Goal: Task Accomplishment & Management: Manage account settings

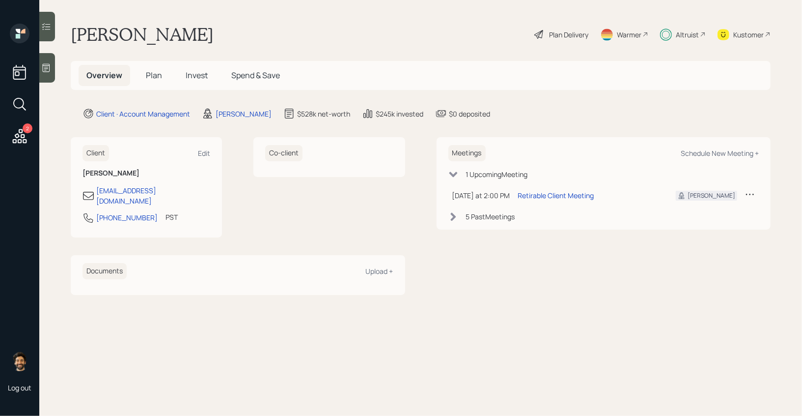
click at [683, 32] on div "Altruist" at bounding box center [687, 34] width 23 height 10
click at [735, 28] on div "Kustomer" at bounding box center [744, 35] width 53 height 22
click at [197, 79] on span "Invest" at bounding box center [197, 75] width 22 height 11
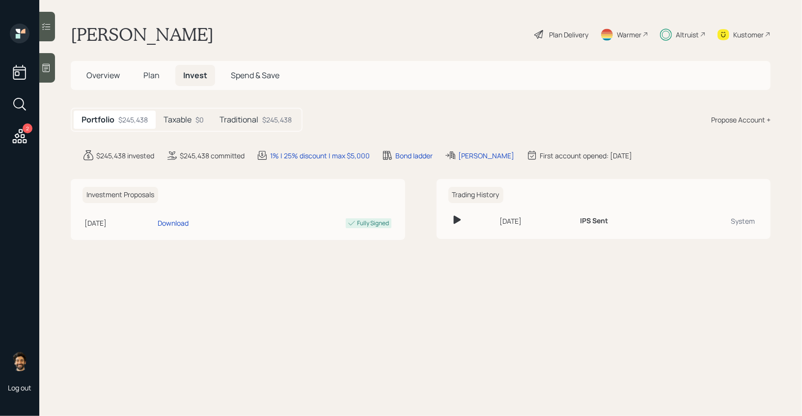
click at [256, 121] on h5 "Traditional" at bounding box center [239, 119] width 39 height 9
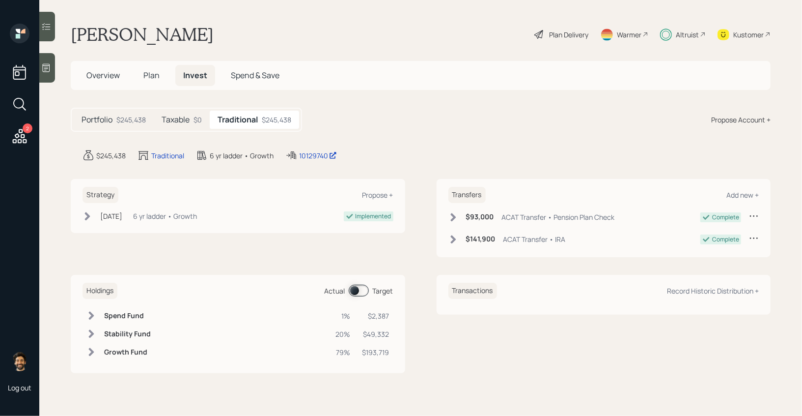
click at [178, 117] on h5 "Taxable" at bounding box center [176, 119] width 28 height 9
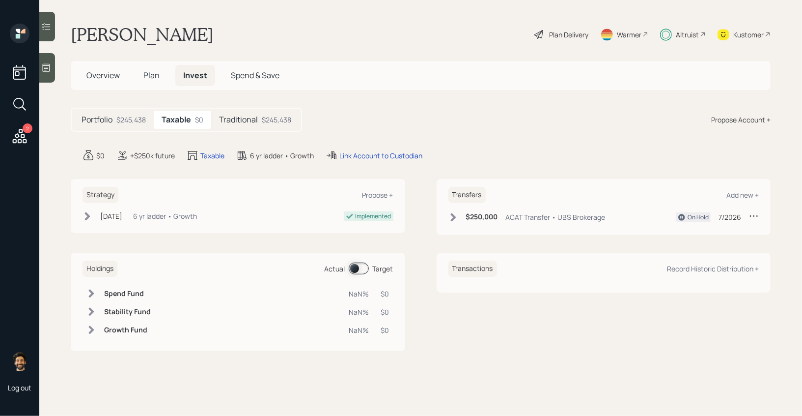
click at [377, 215] on div "Implemented" at bounding box center [374, 216] width 36 height 9
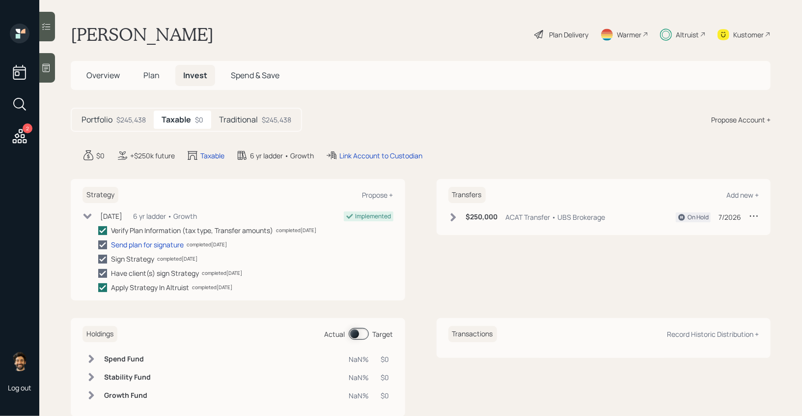
click at [87, 218] on icon at bounding box center [88, 216] width 10 height 10
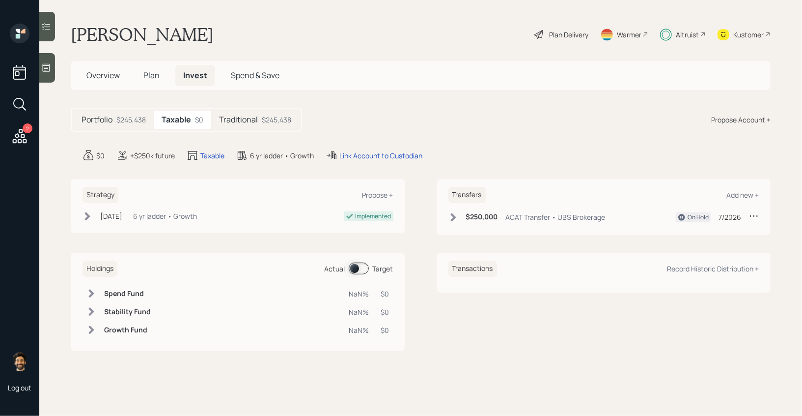
click at [19, 140] on icon at bounding box center [20, 136] width 18 height 18
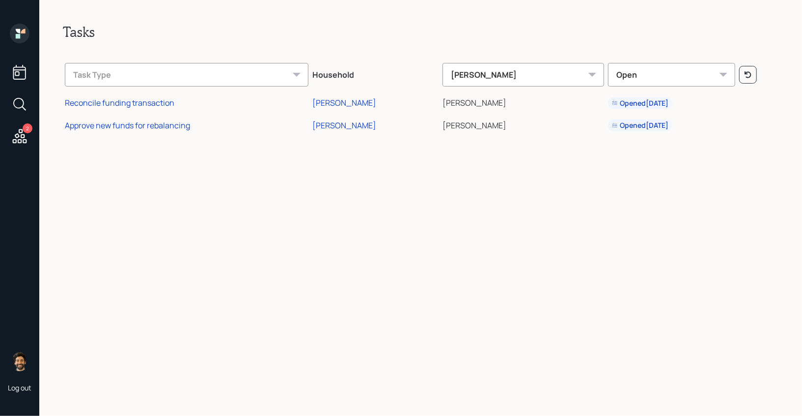
click at [15, 36] on icon at bounding box center [20, 34] width 20 height 20
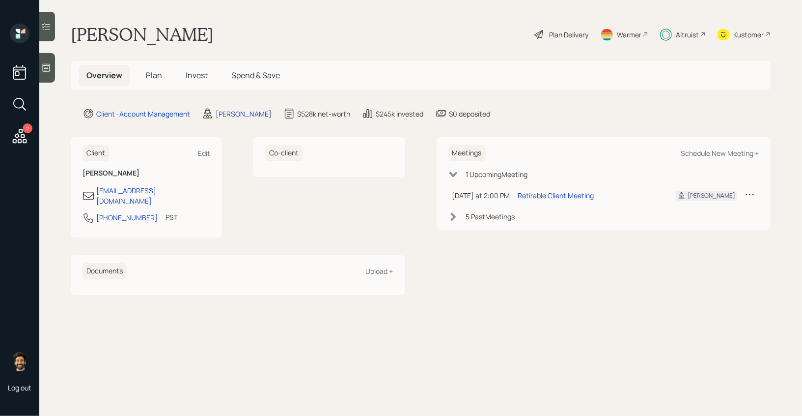
click at [198, 73] on span "Invest" at bounding box center [197, 75] width 22 height 11
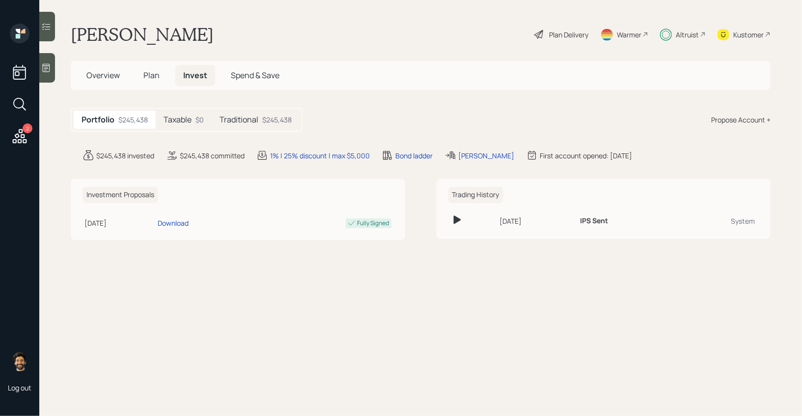
click at [189, 121] on h5 "Taxable" at bounding box center [178, 119] width 28 height 9
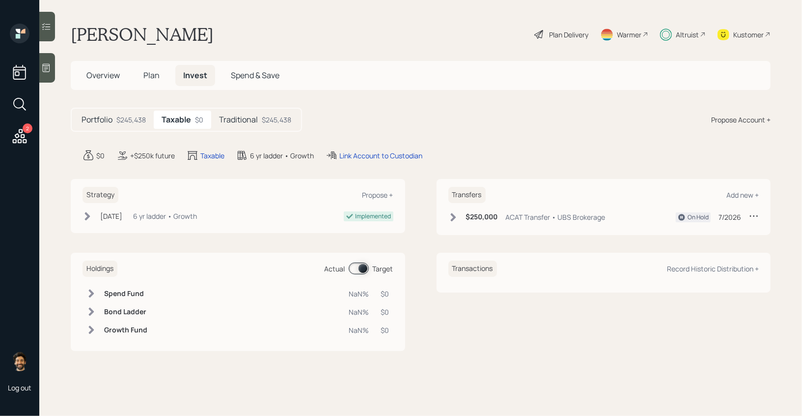
click at [460, 223] on div "$250,000 ACAT Transfer • UBS Brokerage On Hold 7/2026" at bounding box center [603, 219] width 311 height 16
click at [454, 216] on icon at bounding box center [452, 217] width 5 height 8
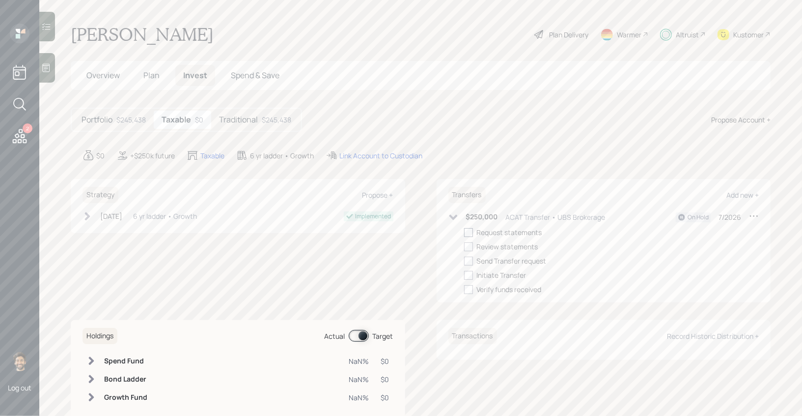
click at [465, 230] on div at bounding box center [468, 232] width 9 height 9
click at [464, 232] on input "checkbox" at bounding box center [464, 232] width 0 height 0
checkbox input "true"
click at [468, 243] on div at bounding box center [468, 246] width 9 height 9
click at [464, 246] on input "checkbox" at bounding box center [464, 246] width 0 height 0
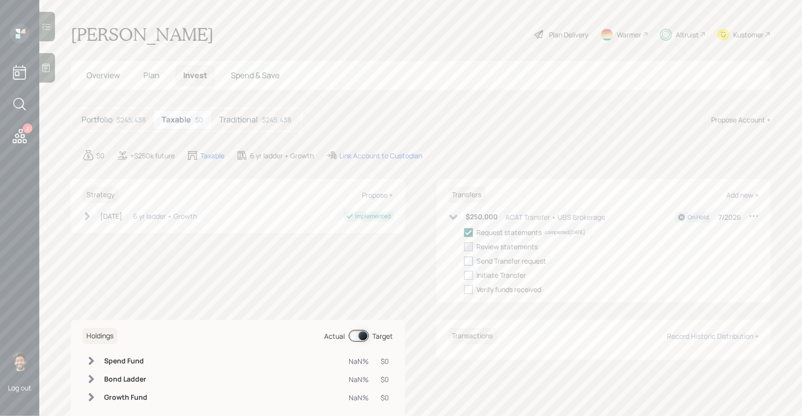
checkbox input "true"
click at [470, 260] on div at bounding box center [468, 260] width 9 height 9
click at [464, 260] on input "checkbox" at bounding box center [464, 260] width 0 height 0
checkbox input "true"
click at [470, 277] on div at bounding box center [468, 275] width 9 height 9
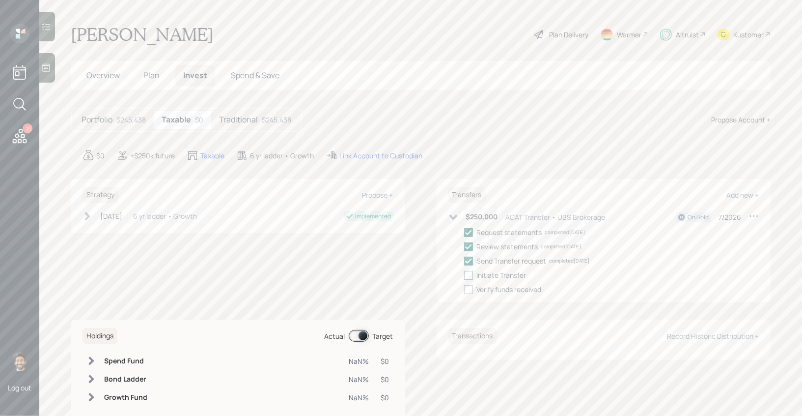
click at [464, 275] on input "checkbox" at bounding box center [464, 275] width 0 height 0
checkbox input "true"
click at [757, 216] on icon at bounding box center [754, 215] width 8 height 1
click at [711, 234] on div "Edit transfer" at bounding box center [723, 234] width 71 height 9
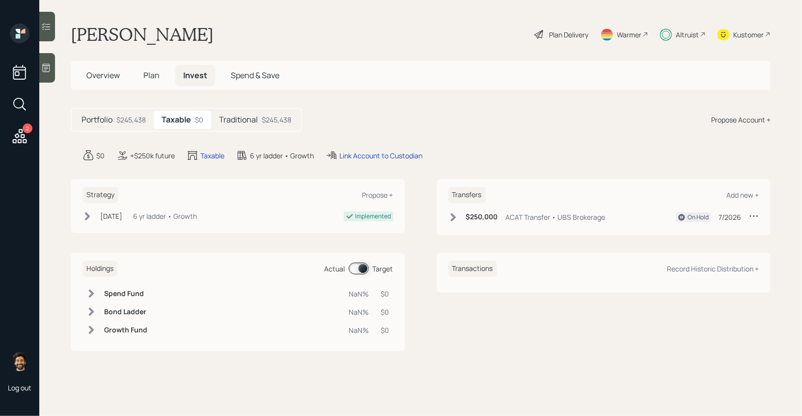
select select "b8dd93ed-8c9e-4f49-b187-53d3c3721e71"
select select "7"
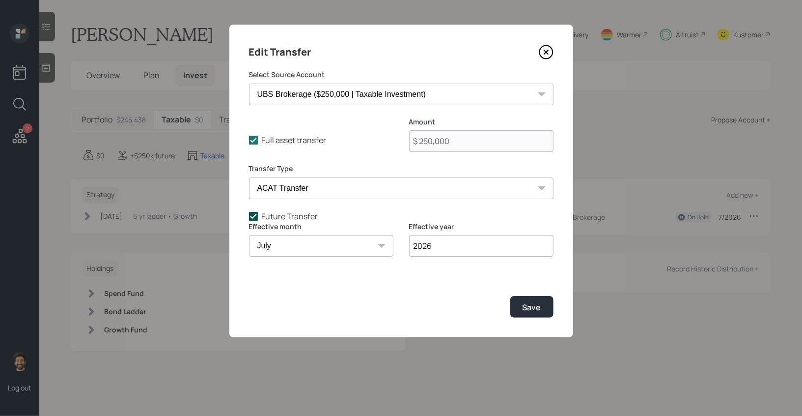
click at [279, 216] on label "Future Transfer" at bounding box center [401, 216] width 305 height 11
click at [249, 216] on input "Future Transfer" at bounding box center [249, 216] width 0 height 0
checkbox input "false"
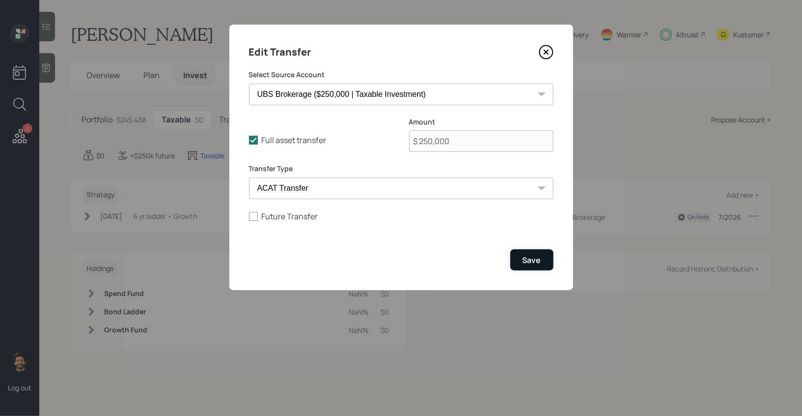
click at [527, 257] on div "Save" at bounding box center [532, 259] width 19 height 11
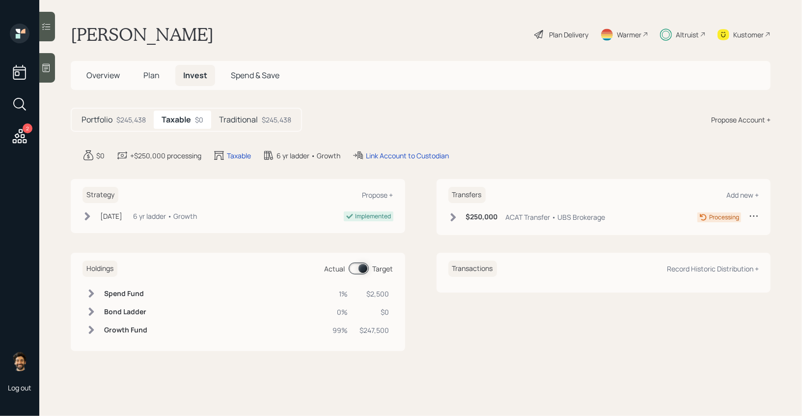
click at [14, 131] on icon at bounding box center [20, 136] width 18 height 18
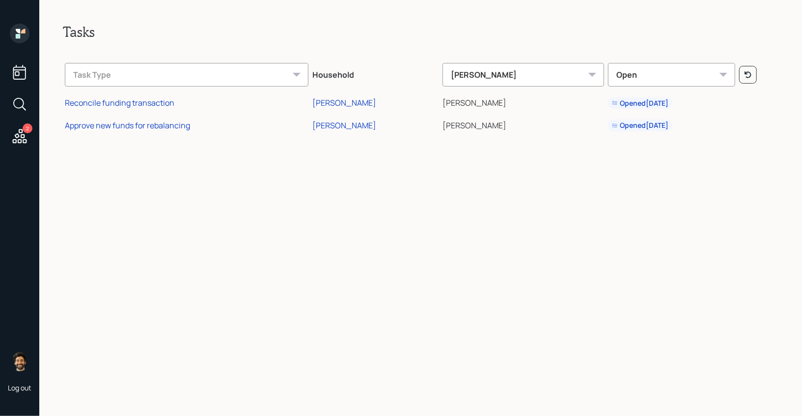
click at [19, 35] on icon at bounding box center [18, 36] width 4 height 4
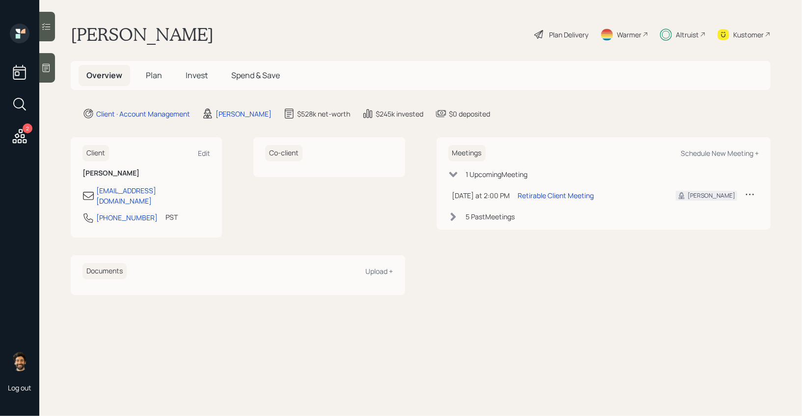
click at [191, 73] on span "Invest" at bounding box center [197, 75] width 22 height 11
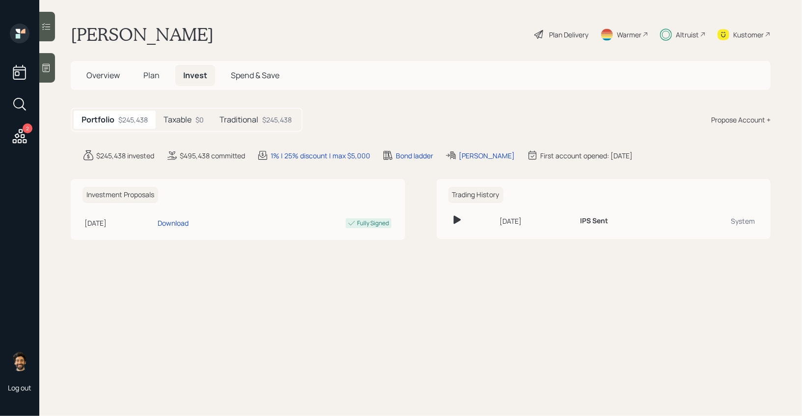
click at [198, 113] on div "Taxable $0" at bounding box center [184, 120] width 56 height 18
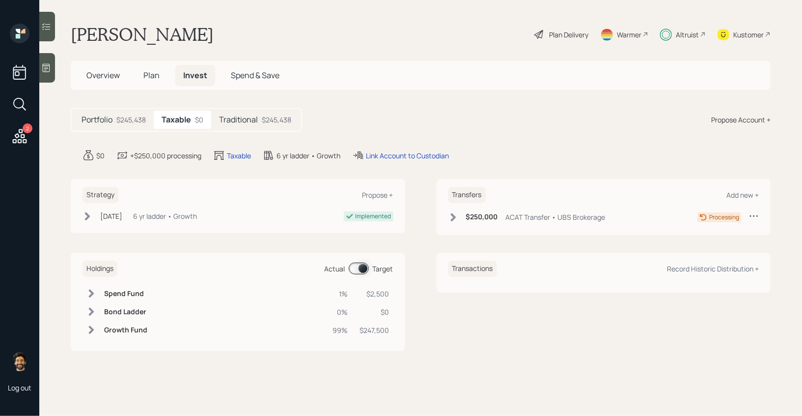
click at [151, 74] on span "Plan" at bounding box center [151, 75] width 16 height 11
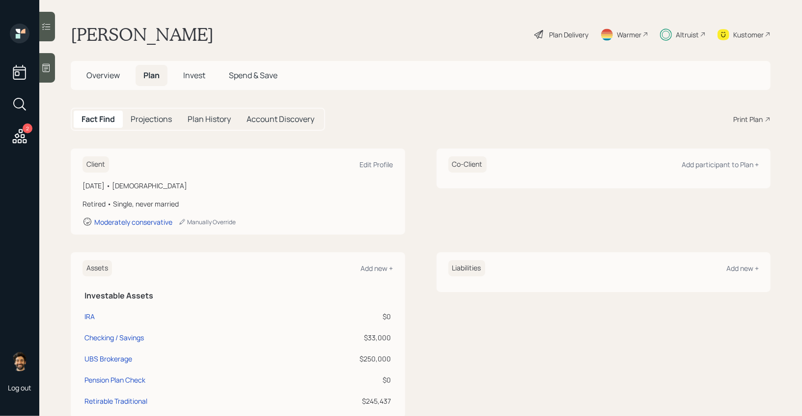
click at [116, 76] on span "Overview" at bounding box center [102, 75] width 33 height 11
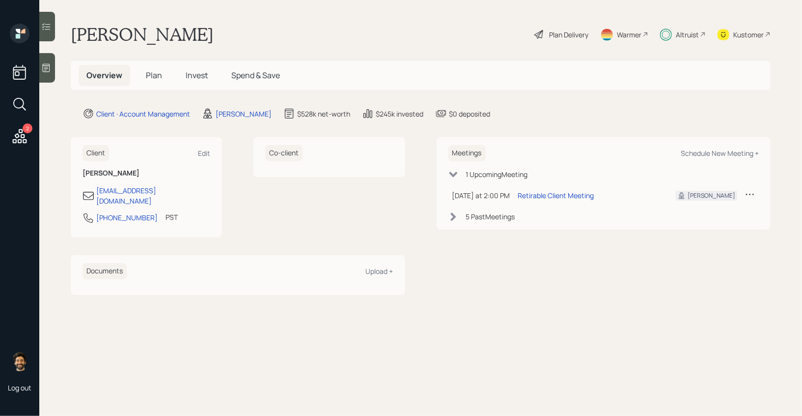
click at [186, 75] on span "Invest" at bounding box center [197, 75] width 22 height 11
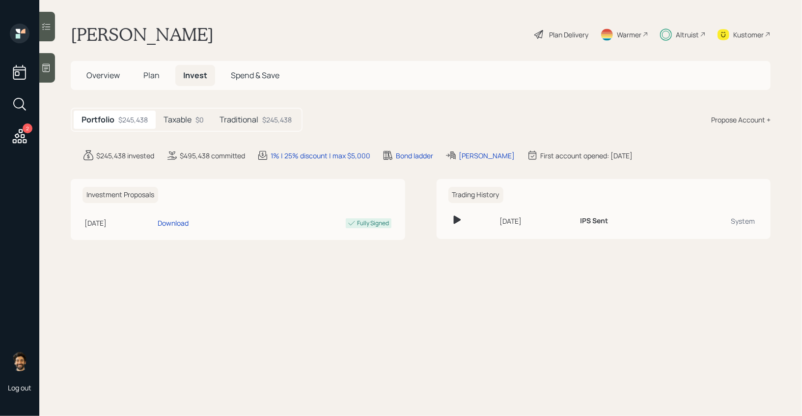
click at [189, 120] on h5 "Taxable" at bounding box center [178, 119] width 28 height 9
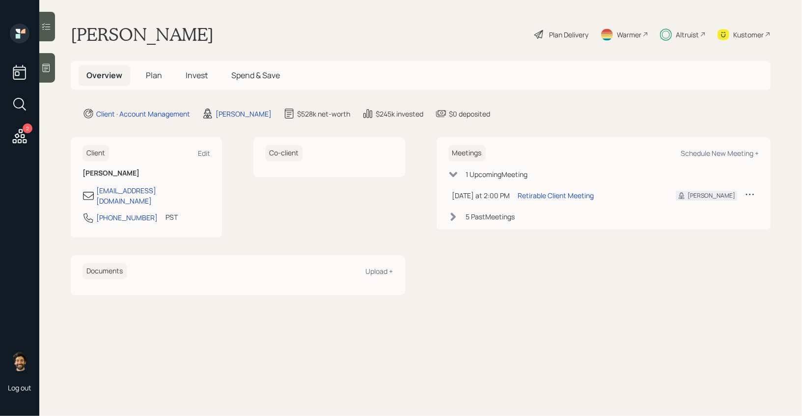
click at [201, 75] on span "Invest" at bounding box center [197, 75] width 22 height 11
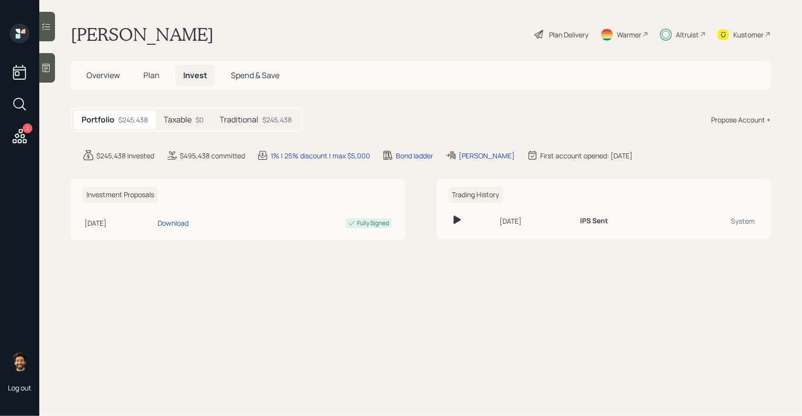
click at [157, 74] on span "Plan" at bounding box center [151, 75] width 16 height 11
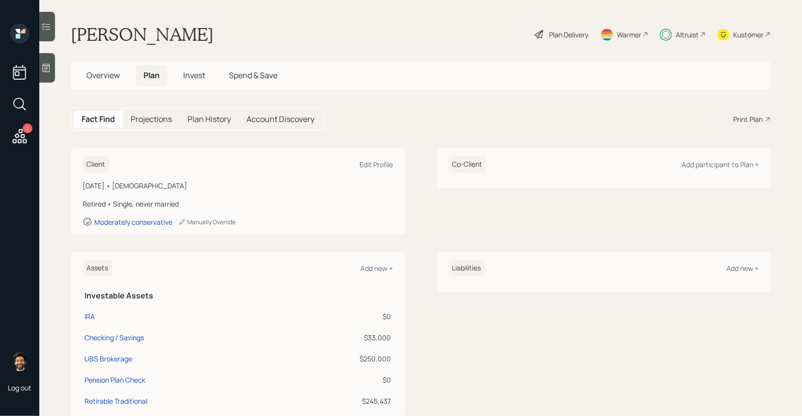
click at [192, 72] on span "Invest" at bounding box center [194, 75] width 22 height 11
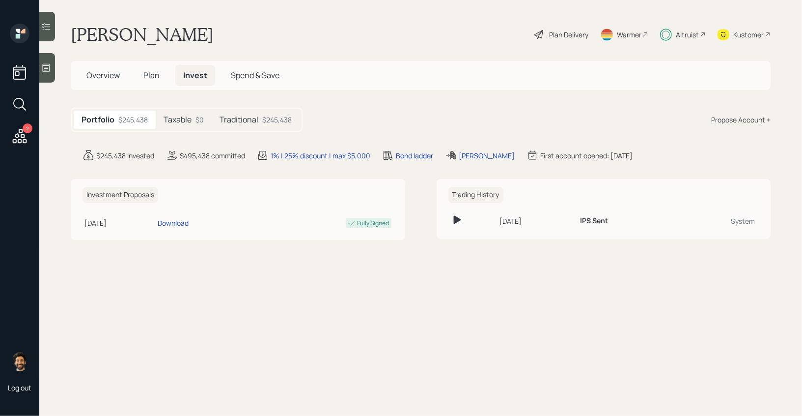
click at [195, 115] on div "Taxable $0" at bounding box center [184, 120] width 56 height 18
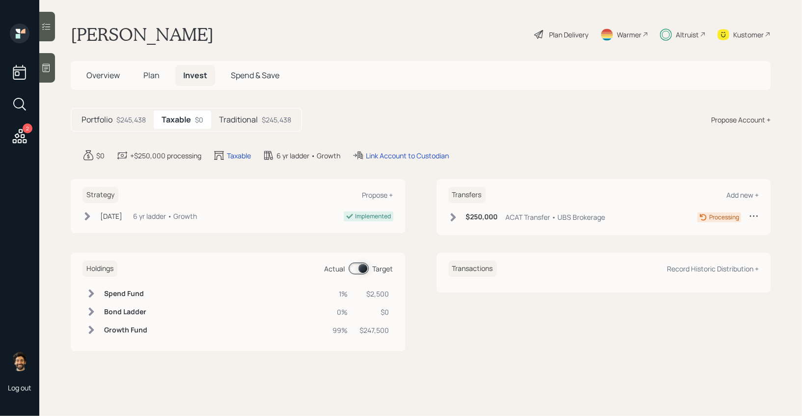
click at [250, 116] on h5 "Traditional" at bounding box center [238, 119] width 39 height 9
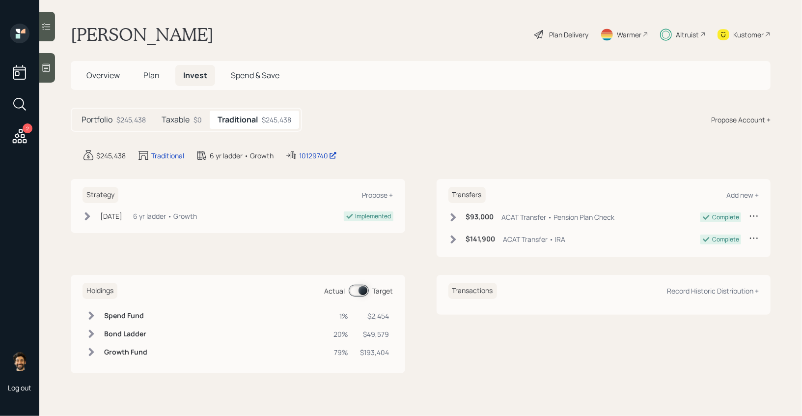
click at [184, 122] on h5 "Taxable" at bounding box center [176, 119] width 28 height 9
